Goal: Communication & Community: Answer question/provide support

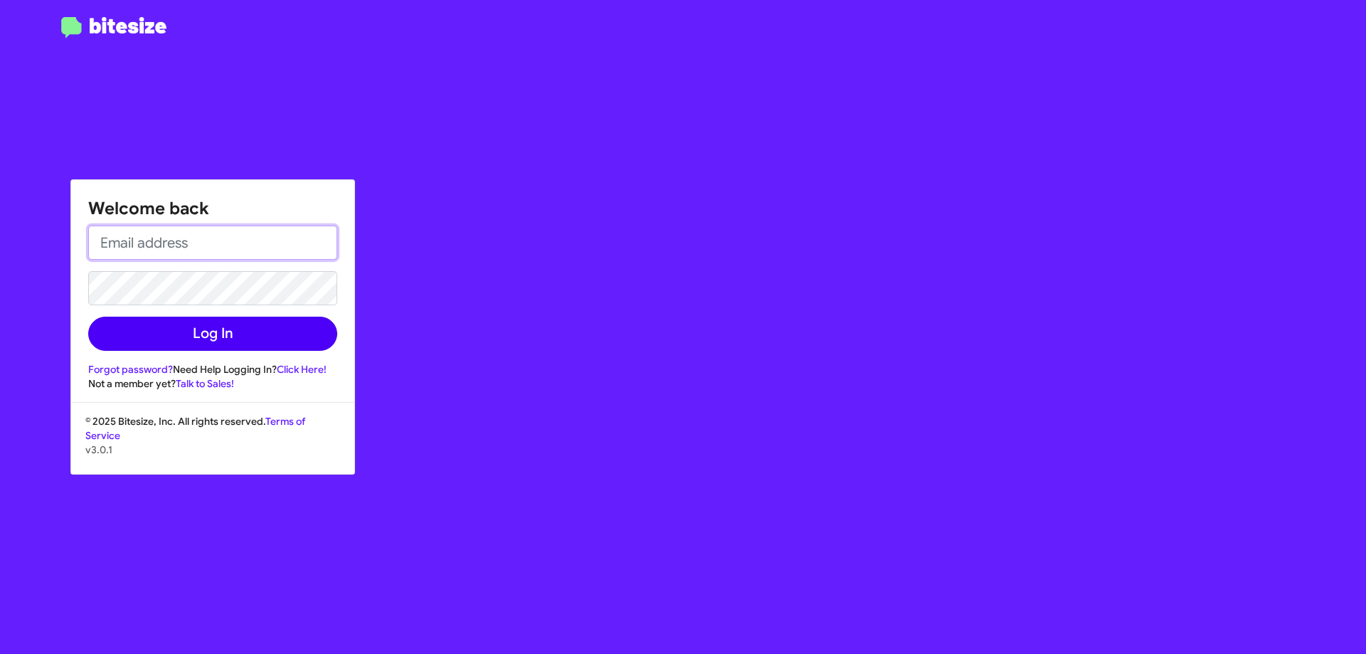
type input "[EMAIL_ADDRESS][DOMAIN_NAME]"
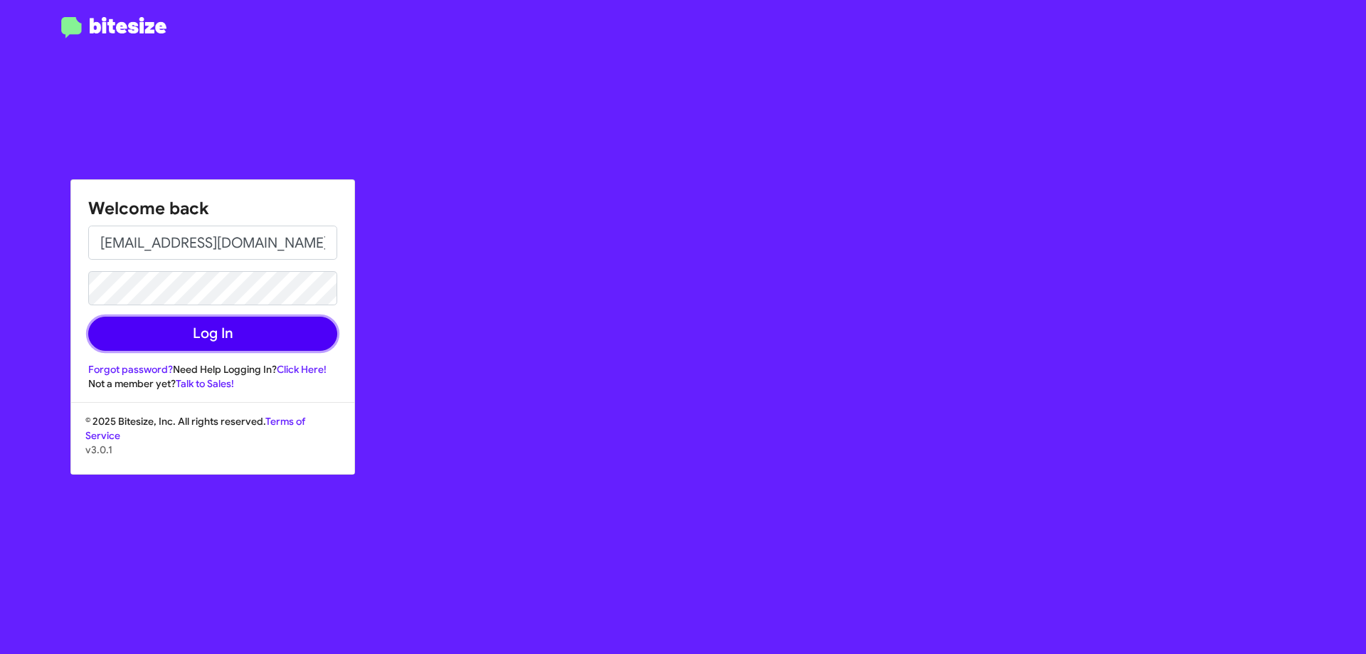
click at [240, 328] on button "Log In" at bounding box center [212, 334] width 249 height 34
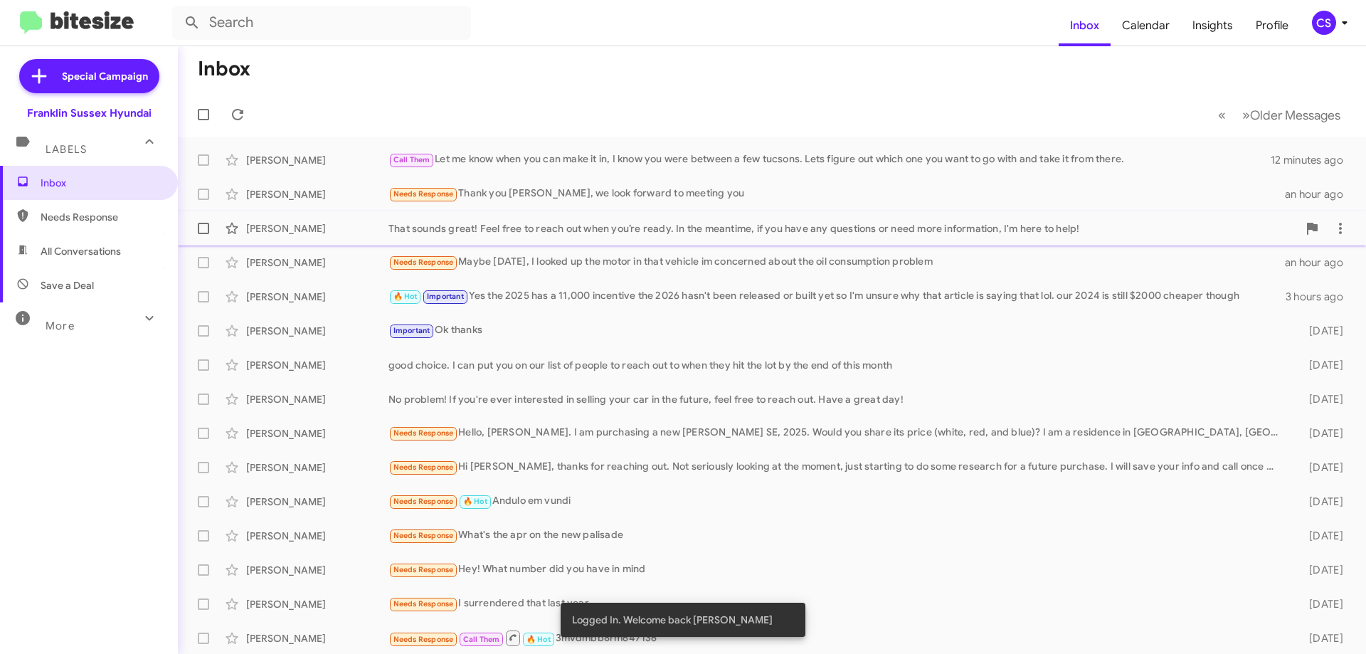
click at [535, 226] on div "That sounds great! Feel free to reach out when you’re ready. In the meantime, i…" at bounding box center [842, 228] width 909 height 14
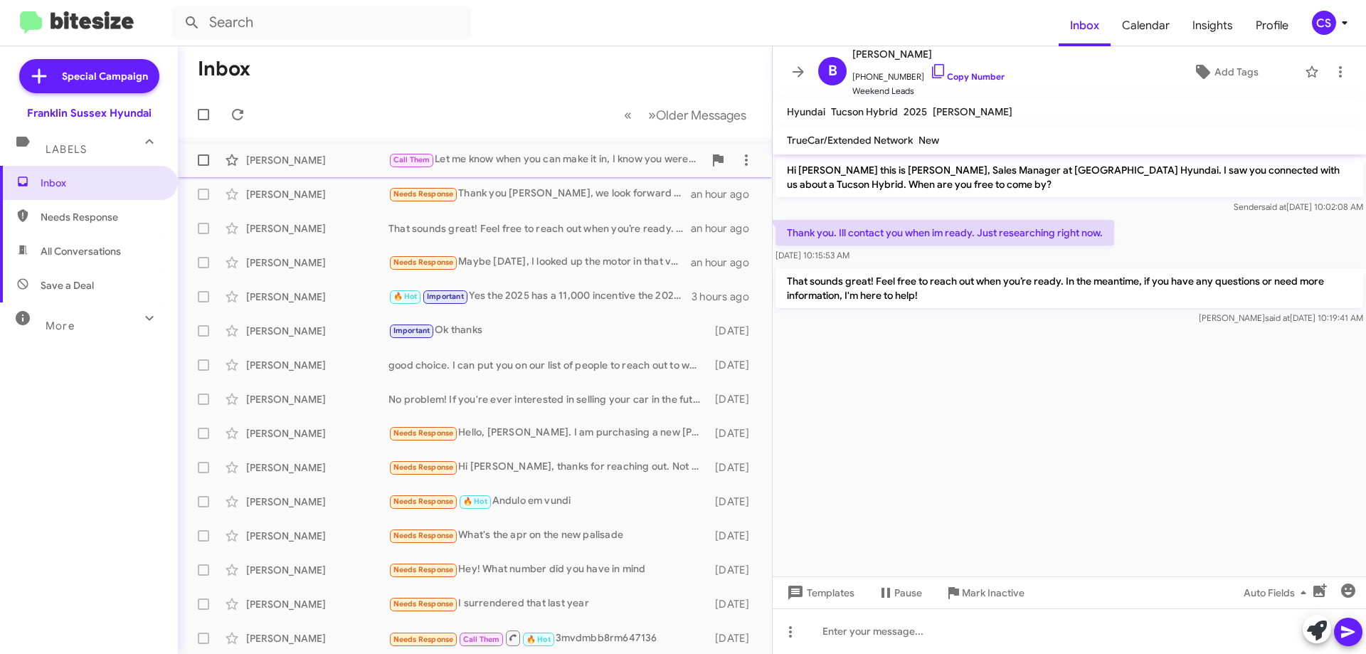
click at [492, 166] on div "Call Them Let me know when you can make it in, I know you were between a few tu…" at bounding box center [545, 160] width 315 height 16
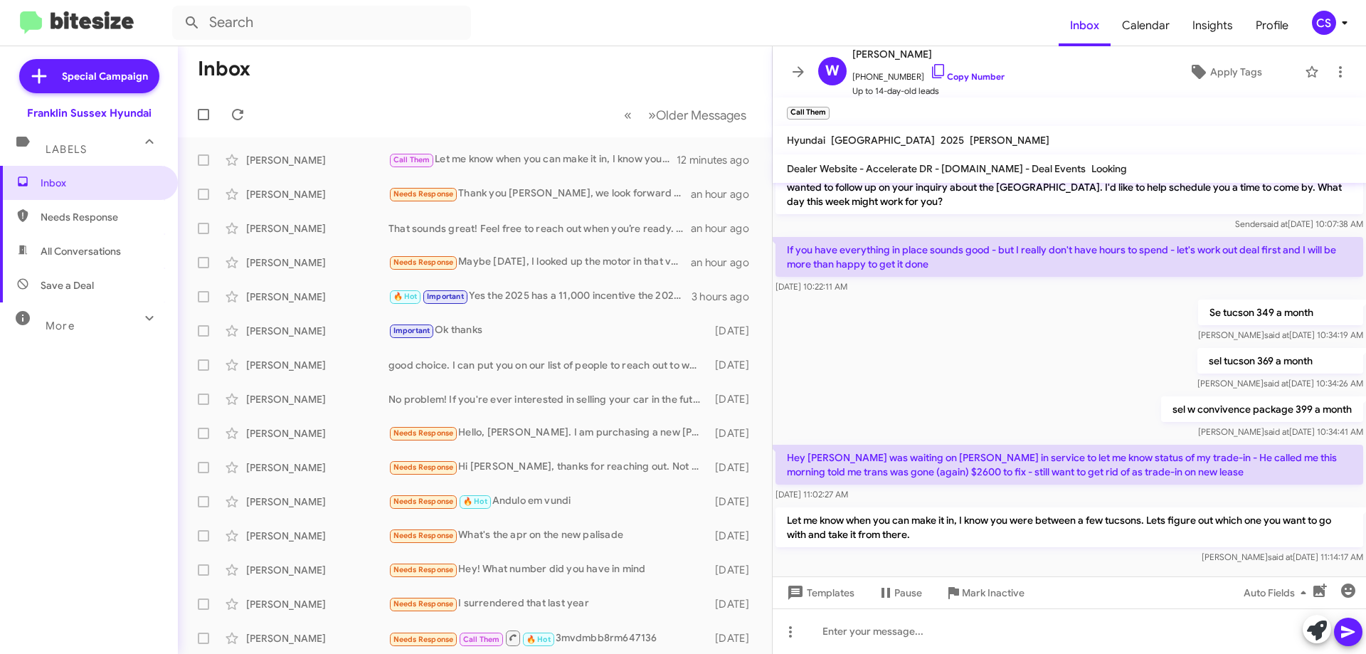
scroll to position [159, 0]
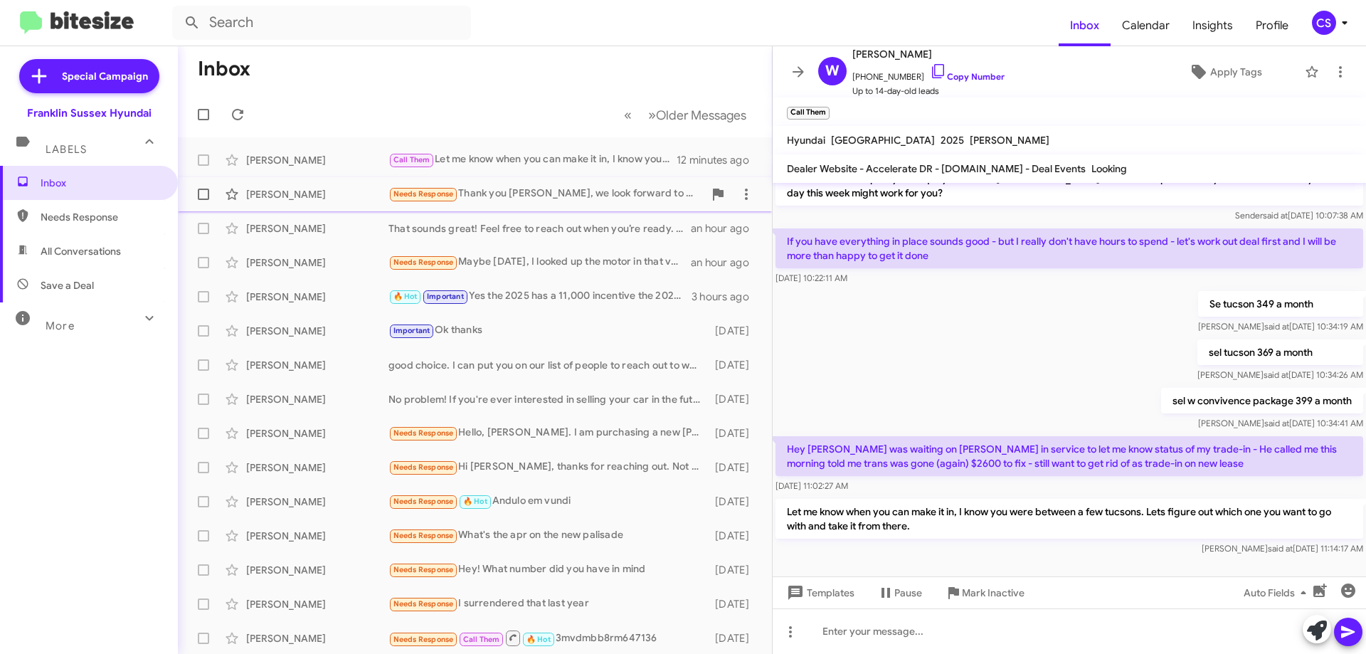
click at [517, 193] on div "Needs Response Thank you [PERSON_NAME], we look forward to meeting you" at bounding box center [545, 194] width 315 height 16
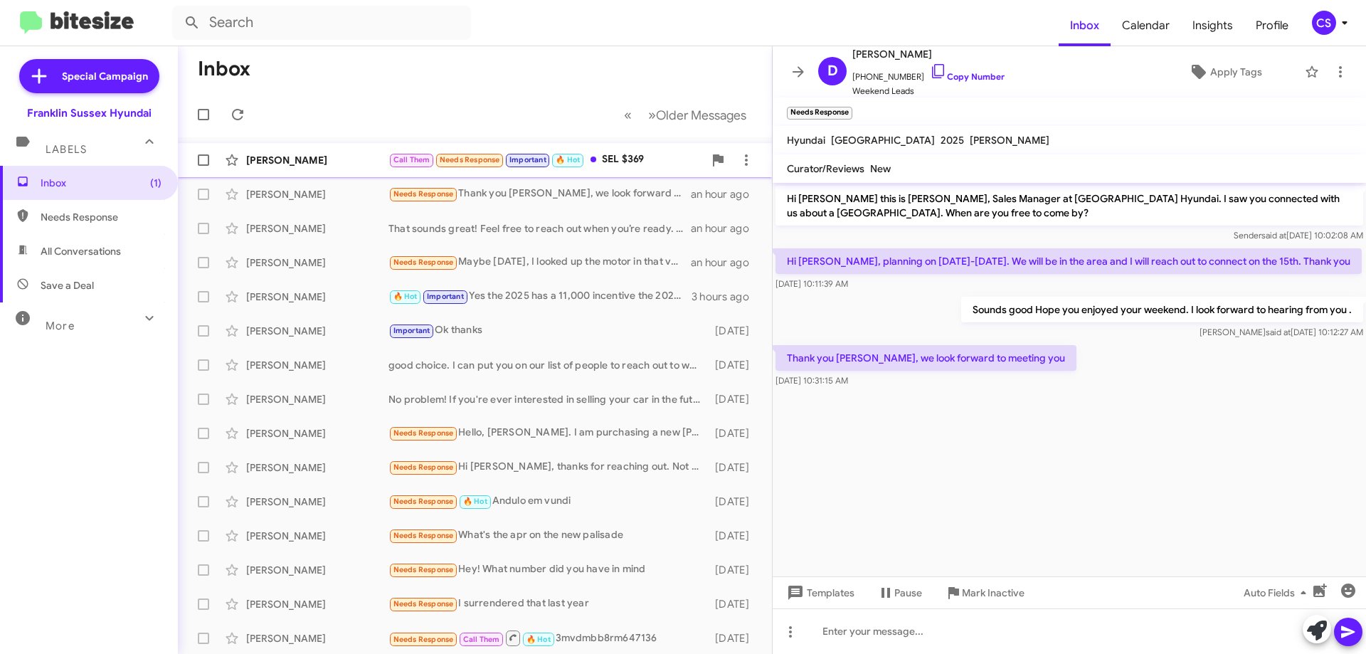
click at [305, 153] on div "[PERSON_NAME]" at bounding box center [317, 160] width 142 height 14
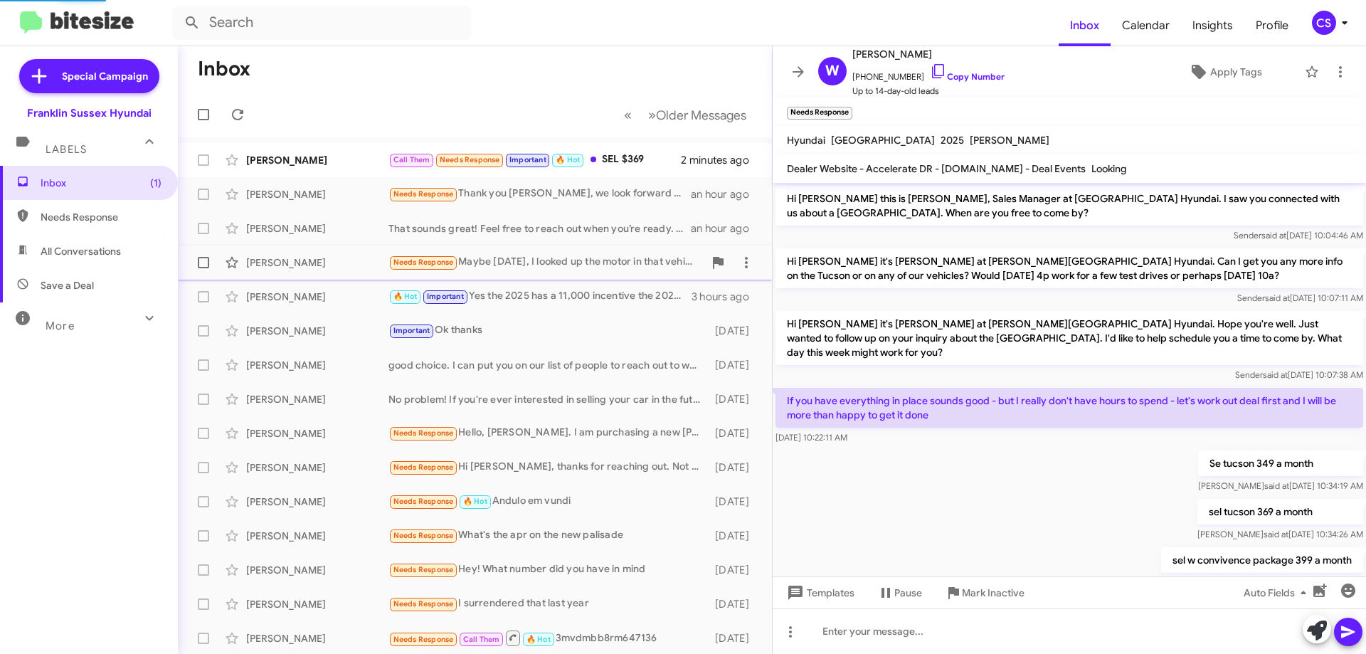
scroll to position [211, 0]
